Goal: Check status: Check status

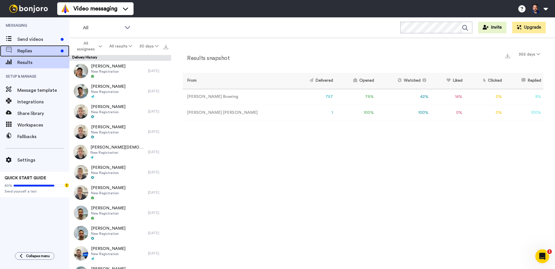
click at [39, 56] on div "Replies" at bounding box center [34, 51] width 69 height 12
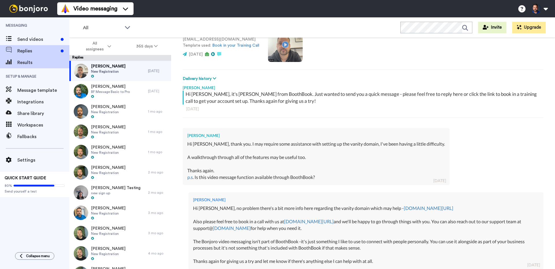
scroll to position [53, 0]
click at [36, 60] on span "Results" at bounding box center [43, 62] width 52 height 7
